Goal: Transaction & Acquisition: Purchase product/service

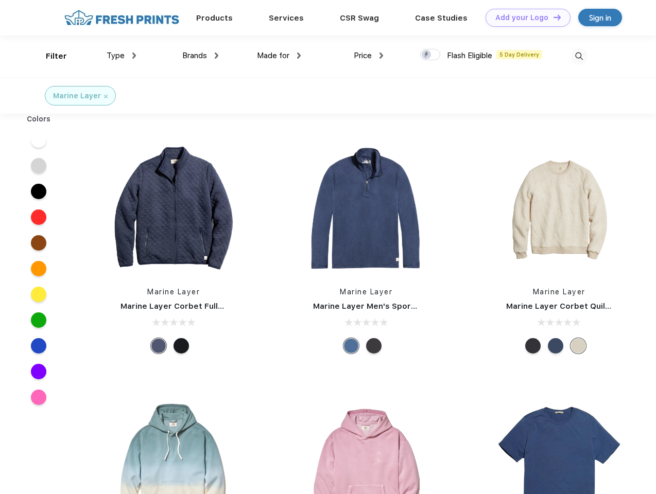
click at [524, 17] on link "Add your Logo Design Tool" at bounding box center [527, 18] width 85 height 18
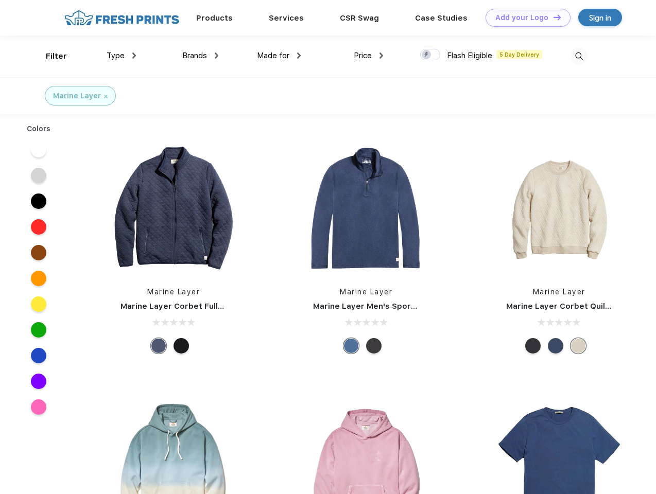
click at [0, 0] on div "Design Tool" at bounding box center [0, 0] width 0 height 0
click at [552, 17] on link "Add your Logo Design Tool" at bounding box center [527, 18] width 85 height 18
click at [49, 56] on div "Filter" at bounding box center [56, 56] width 21 height 12
click at [121, 56] on span "Type" at bounding box center [116, 55] width 18 height 9
click at [200, 56] on span "Brands" at bounding box center [194, 55] width 25 height 9
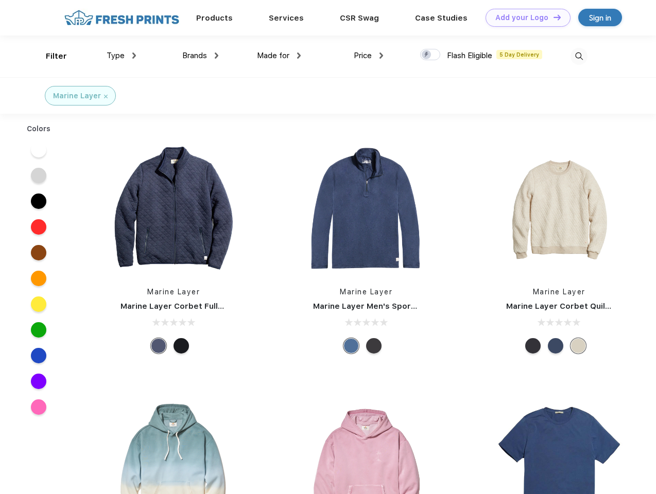
click at [279, 56] on span "Made for" at bounding box center [273, 55] width 32 height 9
click at [368, 56] on span "Price" at bounding box center [363, 55] width 18 height 9
click at [430, 55] on div at bounding box center [430, 54] width 20 height 11
click at [427, 55] on input "checkbox" at bounding box center [423, 51] width 7 height 7
click at [578, 56] on img at bounding box center [578, 56] width 17 height 17
